Goal: Task Accomplishment & Management: Manage account settings

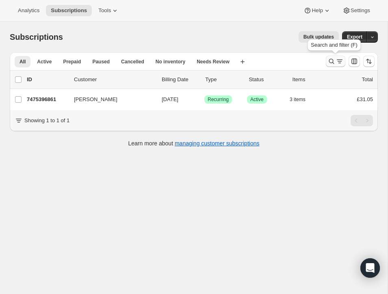
click at [330, 58] on icon "Search and filter results" at bounding box center [332, 61] width 8 height 8
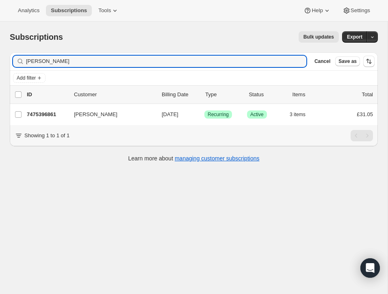
drag, startPoint x: 67, startPoint y: 61, endPoint x: 17, endPoint y: 55, distance: 50.8
click at [17, 55] on div "Filter subscribers Karen Baguley Clear Cancel Save as" at bounding box center [194, 61] width 368 height 18
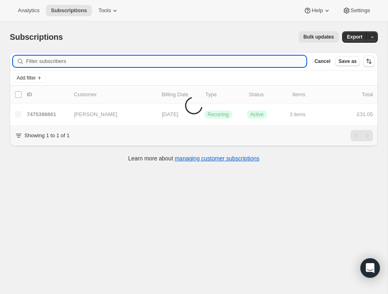
click at [56, 60] on input "Filter subscribers" at bounding box center [166, 61] width 281 height 11
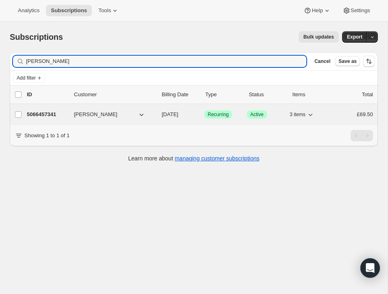
type input "JONATHAN SAMUEL"
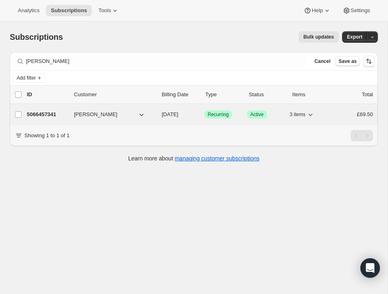
click at [56, 114] on p "5066457341" at bounding box center [47, 115] width 41 height 8
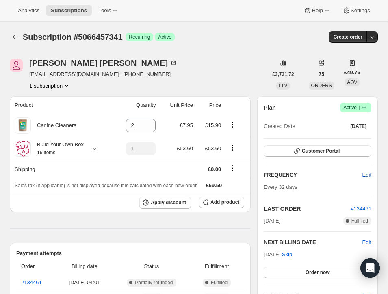
click at [365, 173] on span "Edit" at bounding box center [367, 175] width 9 height 8
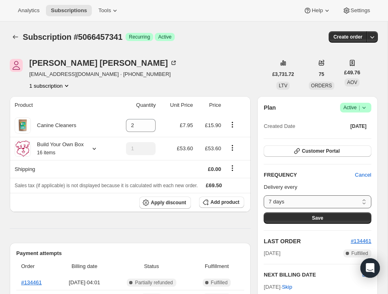
click at [365, 201] on select "7 days 8 days 9 days 10 days 11 days 12 days 13 days 14 days 15 days 16 days 17…" at bounding box center [318, 202] width 108 height 13
select select "DAY#24"
click at [96, 148] on icon at bounding box center [94, 149] width 8 height 8
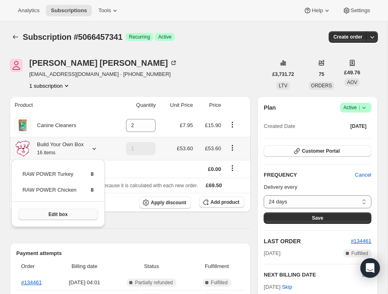
click at [72, 213] on button "Edit box" at bounding box center [57, 214] width 79 height 11
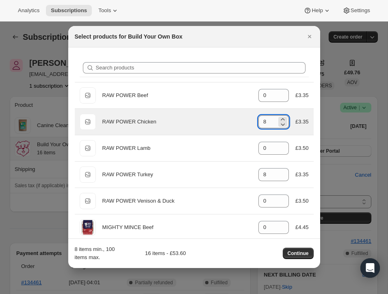
drag, startPoint x: 263, startPoint y: 121, endPoint x: 272, endPoint y: 120, distance: 9.0
click at [272, 120] on input "8" at bounding box center [268, 121] width 18 height 13
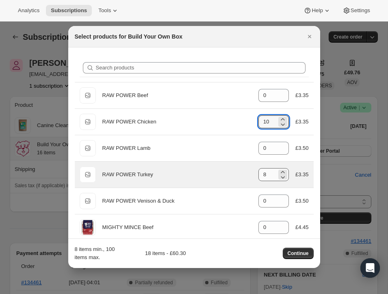
type input "10"
drag, startPoint x: 261, startPoint y: 174, endPoint x: 271, endPoint y: 175, distance: 9.8
click at [271, 175] on input "8" at bounding box center [268, 174] width 18 height 13
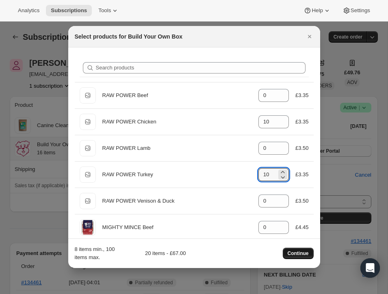
type input "10"
click at [297, 251] on span "Continue" at bounding box center [298, 253] width 21 height 7
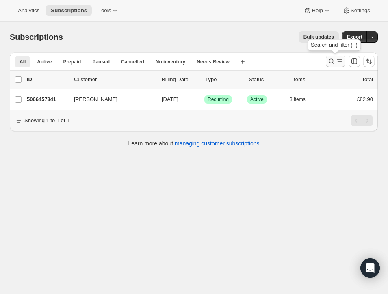
click at [331, 59] on icon "Search and filter results" at bounding box center [331, 61] width 5 height 5
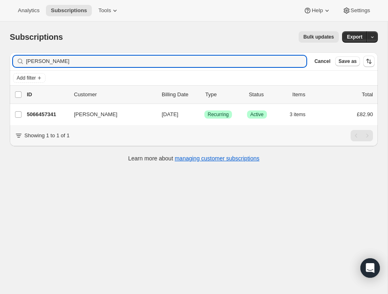
drag, startPoint x: 86, startPoint y: 61, endPoint x: 2, endPoint y: 60, distance: 84.2
click at [0, 60] on html "Analytics Subscriptions Tools Help Settings Skip to content Subscriptions. This…" at bounding box center [194, 147] width 388 height 294
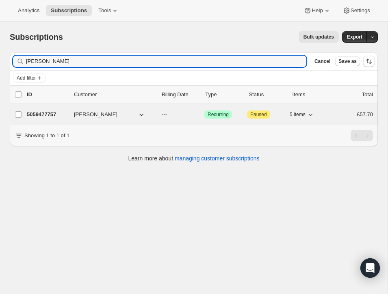
type input "dennis oaten"
click at [61, 111] on p "5059477757" at bounding box center [47, 115] width 41 height 8
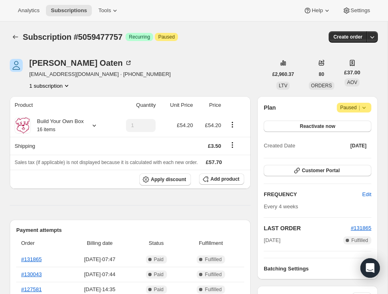
click at [347, 104] on span "Paused |" at bounding box center [354, 108] width 28 height 8
click at [365, 105] on icon at bounding box center [364, 108] width 8 height 8
click at [374, 81] on div "Dennis Oaten margoaten@outlook.com · +447962777222 1 subscription £2,960.37 LTV…" at bounding box center [194, 74] width 368 height 31
click at [320, 124] on span "Reactivate now" at bounding box center [317, 126] width 35 height 7
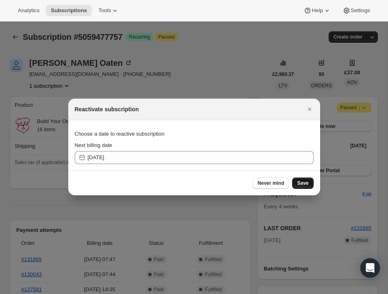
click at [305, 181] on span "Save" at bounding box center [302, 183] width 11 height 7
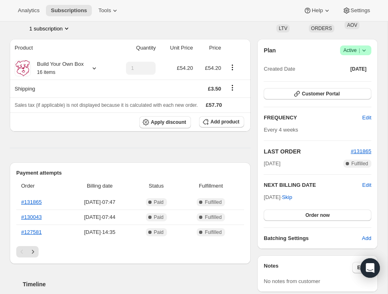
scroll to position [96, 0]
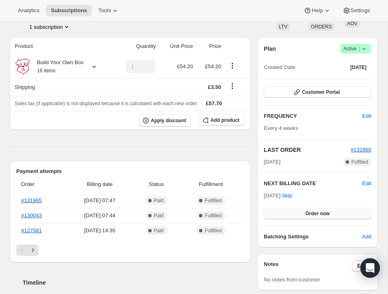
click at [315, 211] on span "Order now" at bounding box center [318, 214] width 24 height 7
click at [315, 211] on span "Click to confirm" at bounding box center [317, 214] width 37 height 7
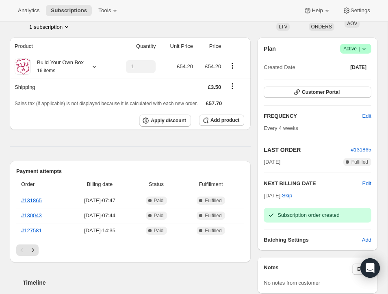
click at [362, 46] on icon at bounding box center [364, 49] width 8 height 8
click at [356, 64] on span "Pause subscription" at bounding box center [353, 65] width 45 height 6
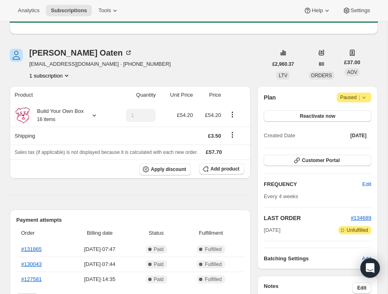
scroll to position [81, 0]
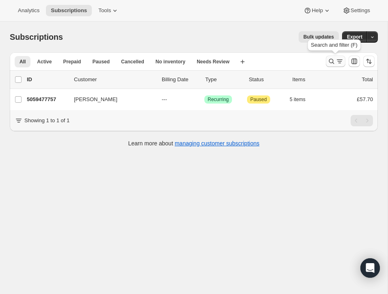
click at [331, 59] on icon "Search and filter results" at bounding box center [332, 61] width 8 height 8
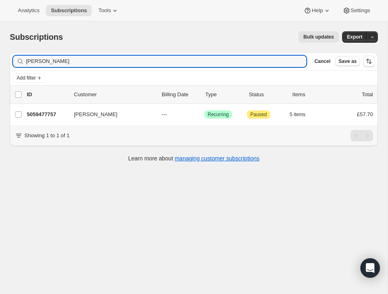
drag, startPoint x: 59, startPoint y: 61, endPoint x: 8, endPoint y: 57, distance: 50.6
click at [8, 57] on div "Filter subscribers [PERSON_NAME] Clear Cancel Save as Add filter 0 selected Upd…" at bounding box center [190, 108] width 375 height 125
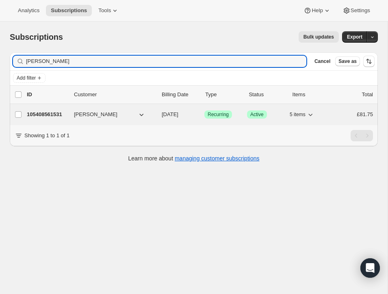
type input "[PERSON_NAME]"
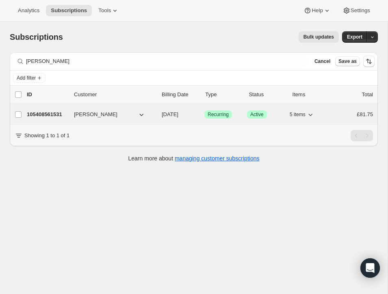
click at [51, 113] on p "105408561531" at bounding box center [47, 115] width 41 height 8
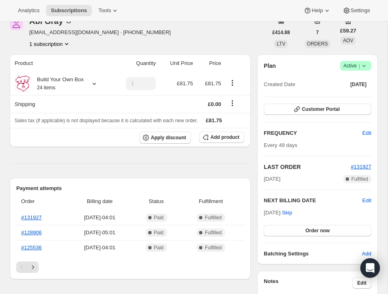
scroll to position [39, 0]
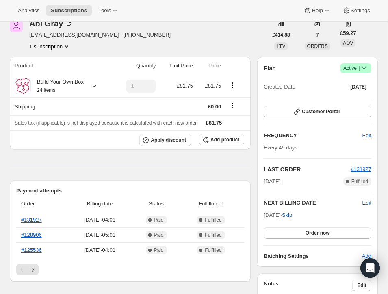
click at [366, 201] on span "Edit" at bounding box center [367, 203] width 9 height 8
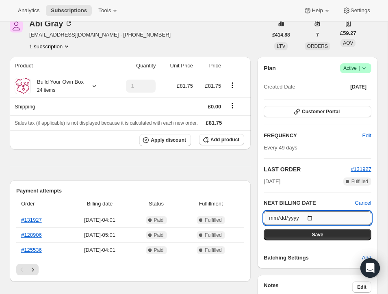
click at [312, 218] on input "[DATE]" at bounding box center [318, 218] width 108 height 14
type input "[DATE]"
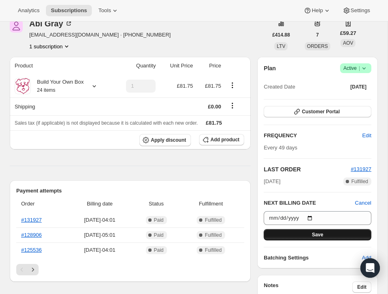
click at [313, 232] on span "Save" at bounding box center [317, 235] width 11 height 7
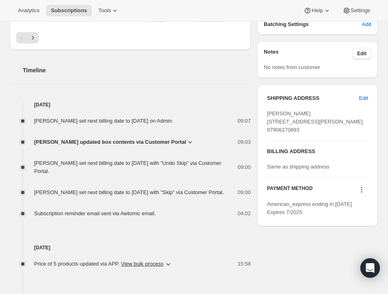
scroll to position [311, 0]
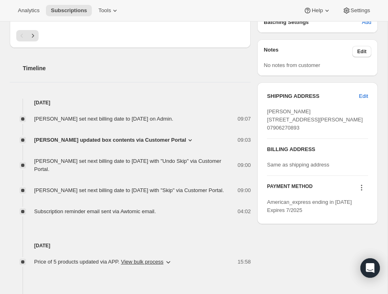
click at [361, 192] on icon at bounding box center [362, 188] width 8 height 8
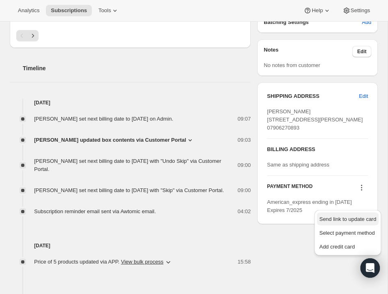
click at [353, 218] on span "Send link to update card" at bounding box center [348, 219] width 57 height 6
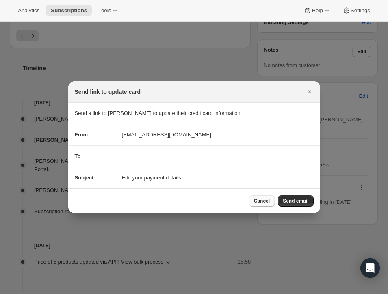
drag, startPoint x: 259, startPoint y: 199, endPoint x: 264, endPoint y: 199, distance: 5.3
click at [259, 199] on span "Cancel" at bounding box center [262, 201] width 16 height 7
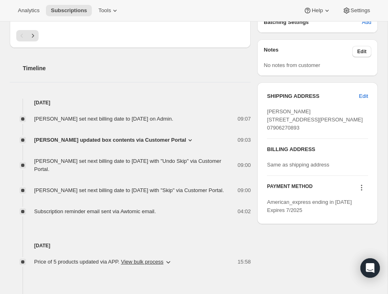
click at [362, 189] on icon at bounding box center [361, 187] width 1 height 1
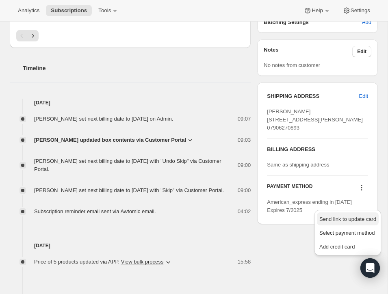
click at [355, 218] on span "Send link to update card" at bounding box center [348, 219] width 57 height 6
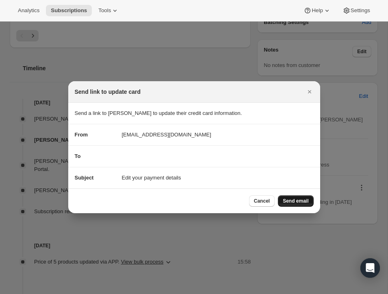
click at [298, 198] on span "Send email" at bounding box center [296, 201] width 26 height 7
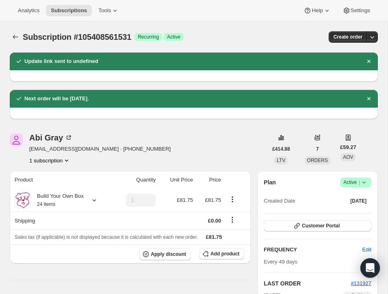
scroll to position [311, 0]
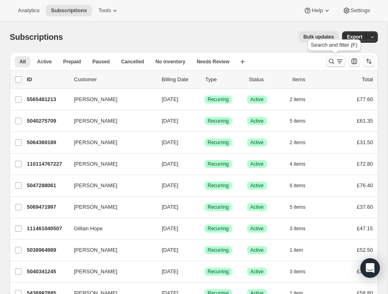
click at [331, 59] on icon "Search and filter results" at bounding box center [332, 61] width 8 height 8
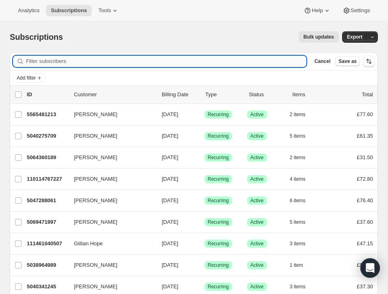
click at [188, 61] on input "Filter subscribers" at bounding box center [166, 61] width 281 height 11
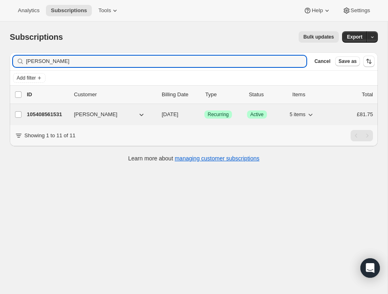
type input "abi ray"
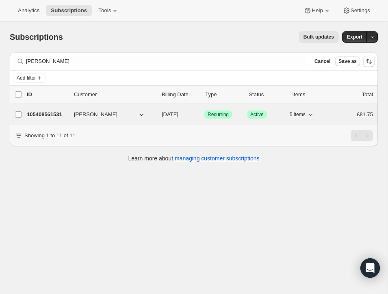
click at [63, 113] on p "105408561531" at bounding box center [47, 115] width 41 height 8
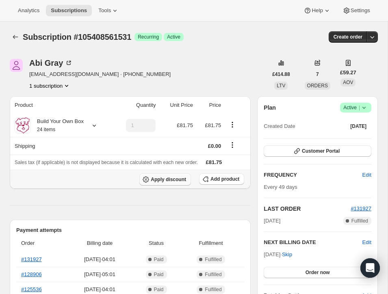
click at [174, 178] on span "Apply discount" at bounding box center [168, 179] width 35 height 7
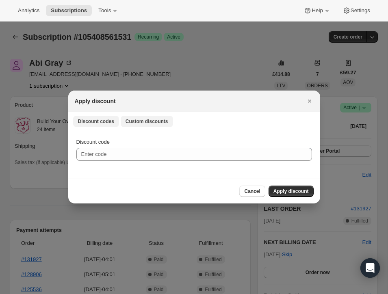
click at [150, 122] on span "Custom discounts" at bounding box center [147, 121] width 43 height 7
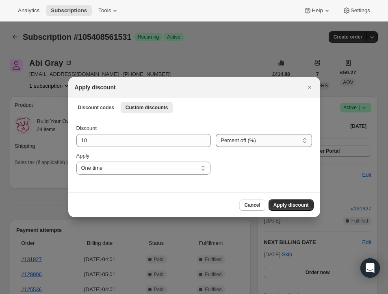
click at [305, 139] on select "Percent off (%) Amount off (£)" at bounding box center [264, 140] width 96 height 13
select select "fixed"
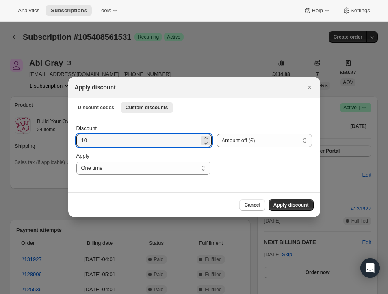
drag, startPoint x: 91, startPoint y: 141, endPoint x: 73, endPoint y: 140, distance: 17.9
click at [73, 140] on div "Discount 10 Percent off (%) Amount off (£) Amount off (£) Apply One time Specif…" at bounding box center [194, 154] width 252 height 76
type input "5.00"
click at [289, 203] on span "Apply discount" at bounding box center [291, 205] width 35 height 7
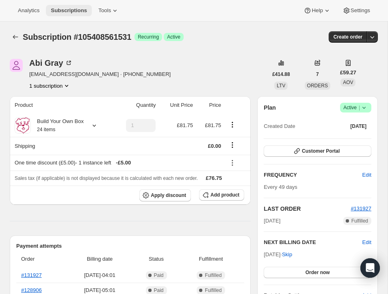
click at [81, 9] on span "Subscriptions" at bounding box center [69, 10] width 36 height 7
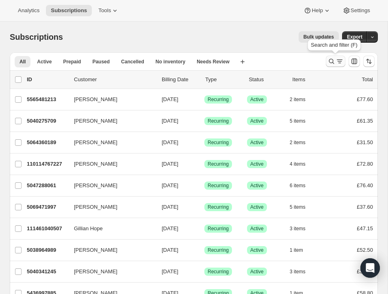
click at [330, 58] on icon "Search and filter results" at bounding box center [332, 61] width 8 height 8
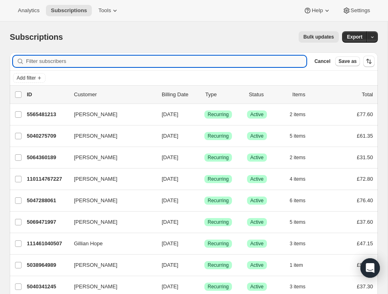
click at [109, 60] on input "Filter subscribers" at bounding box center [166, 61] width 281 height 11
paste input "Kate Paterson"
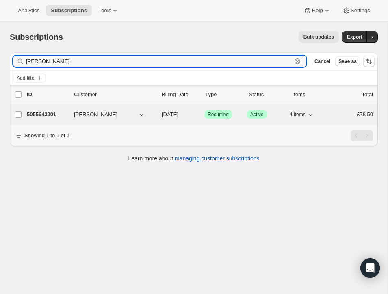
type input "Kate Paterson"
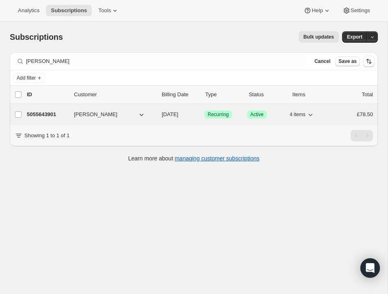
click at [51, 114] on p "5055643901" at bounding box center [47, 115] width 41 height 8
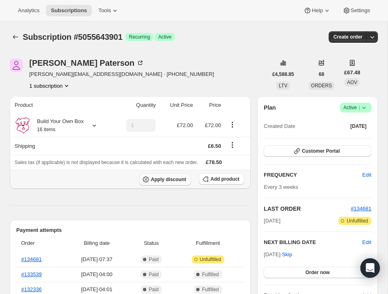
click at [180, 178] on span "Apply discount" at bounding box center [168, 179] width 35 height 7
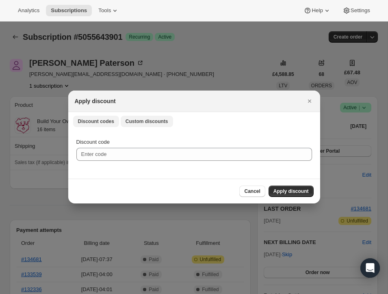
click at [146, 120] on span "Custom discounts" at bounding box center [147, 121] width 43 height 7
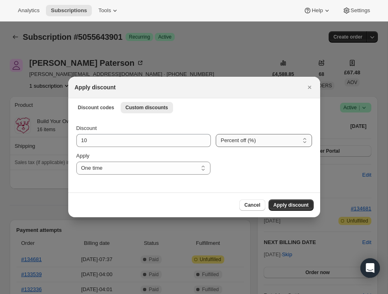
click at [244, 141] on select "Percent off (%) Amount off (£)" at bounding box center [264, 140] width 96 height 13
select select "fixed"
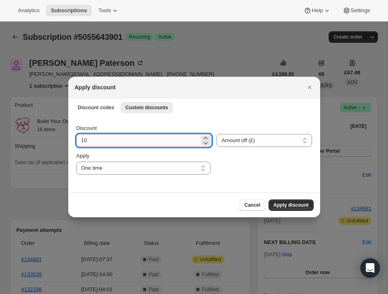
drag, startPoint x: 87, startPoint y: 141, endPoint x: 80, endPoint y: 140, distance: 7.0
click at [80, 140] on input "10" at bounding box center [138, 140] width 124 height 13
type input "1"
type input "5.00"
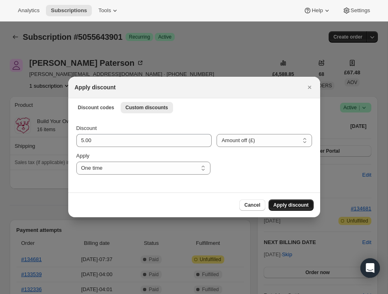
click at [305, 203] on span "Apply discount" at bounding box center [291, 205] width 35 height 7
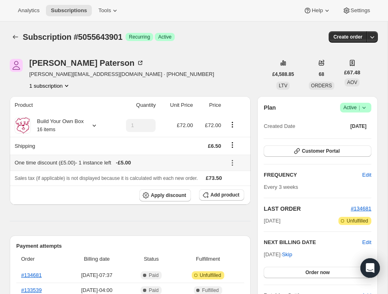
click at [233, 162] on icon at bounding box center [232, 163] width 8 height 8
click at [233, 190] on span "Remove" at bounding box center [236, 192] width 20 height 6
